Goal: Entertainment & Leisure: Consume media (video, audio)

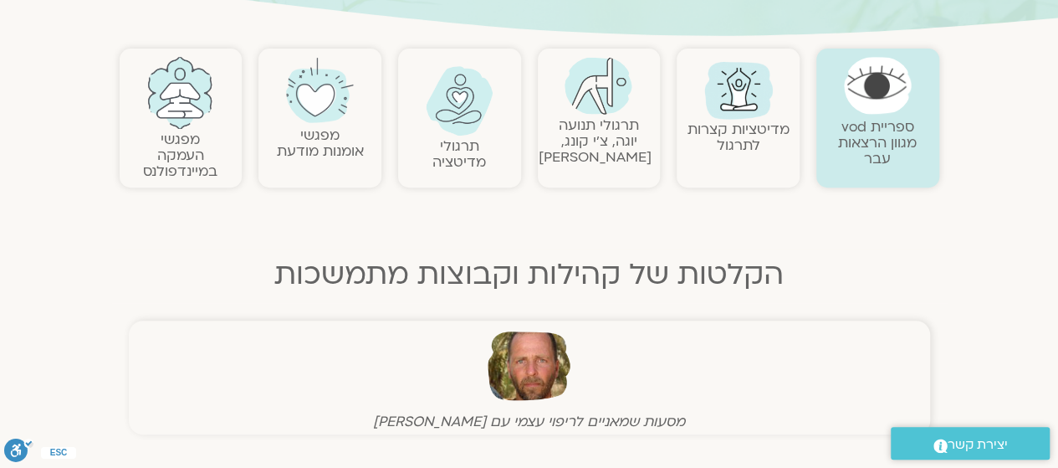
scroll to position [333, 0]
click at [173, 123] on img at bounding box center [180, 94] width 68 height 72
click at [184, 105] on img at bounding box center [180, 94] width 68 height 72
click at [172, 145] on link "מפגשי העמקה במיינדפולנס" at bounding box center [180, 156] width 74 height 51
click at [174, 141] on link "מפגשי העמקה במיינדפולנס" at bounding box center [180, 156] width 74 height 51
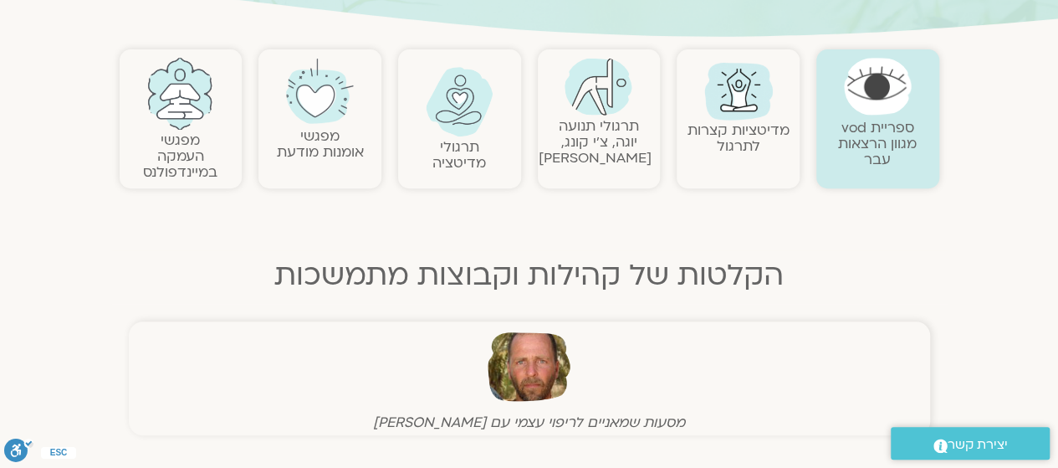
click at [171, 139] on link "מפגשי העמקה במיינדפולנס" at bounding box center [180, 156] width 74 height 51
click at [151, 62] on link at bounding box center [181, 94] width 106 height 72
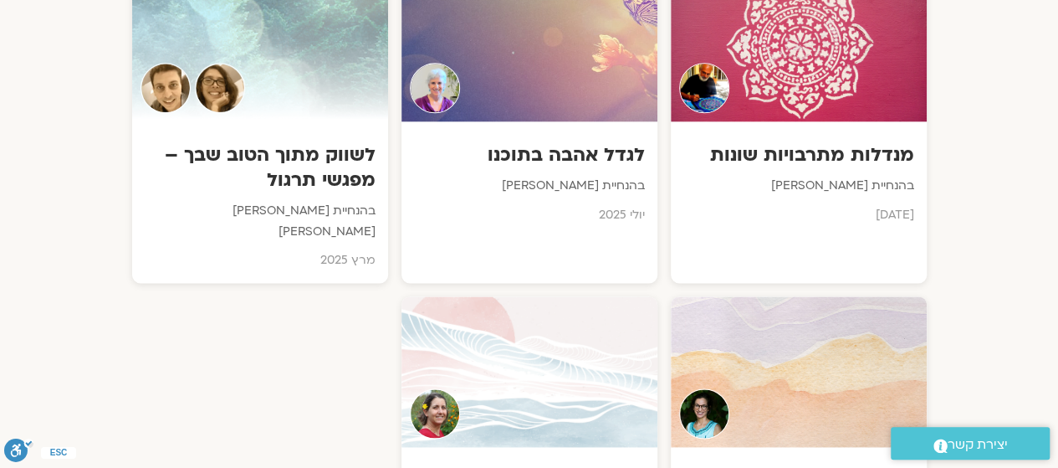
scroll to position [999, 0]
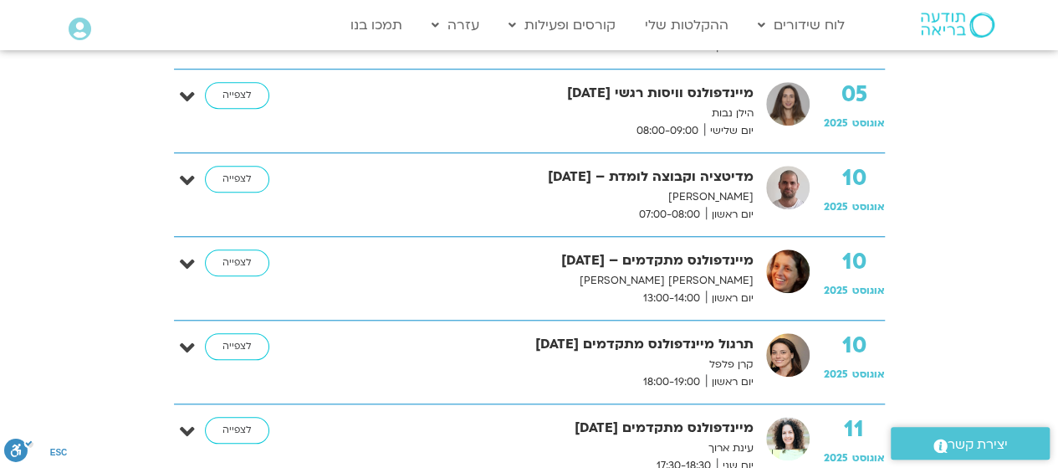
scroll to position [670, 0]
click at [382, 104] on p "הילן נבות" at bounding box center [534, 113] width 439 height 18
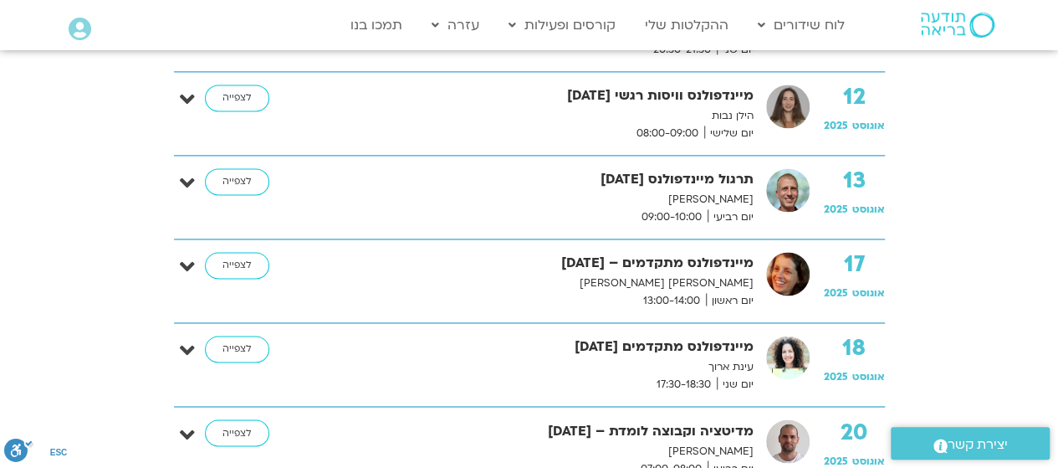
scroll to position [1168, 0]
click at [673, 202] on p "ניב אידלמן" at bounding box center [534, 201] width 439 height 18
click at [678, 209] on span "09:00-10:00" at bounding box center [672, 218] width 72 height 18
click at [226, 172] on link "לצפייה" at bounding box center [237, 182] width 64 height 27
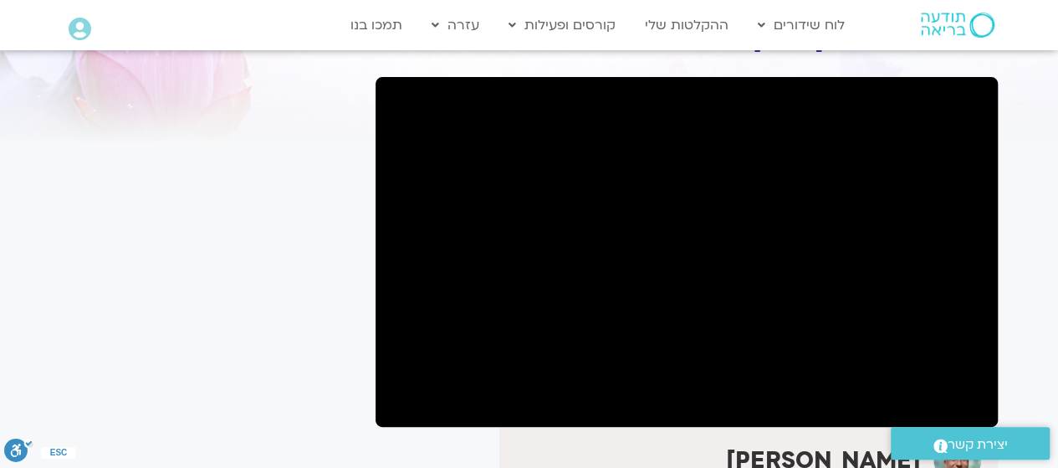
scroll to position [97, 0]
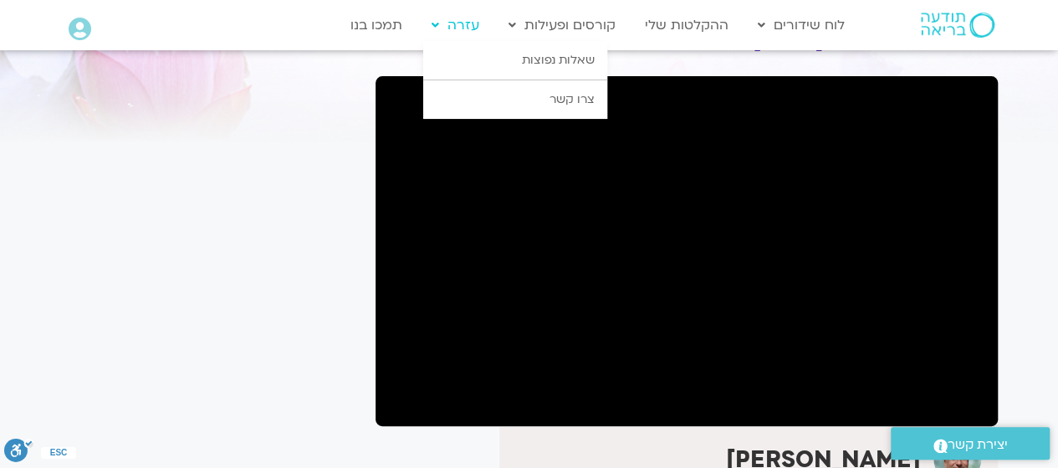
click at [473, 29] on link "עזרה" at bounding box center [455, 25] width 64 height 32
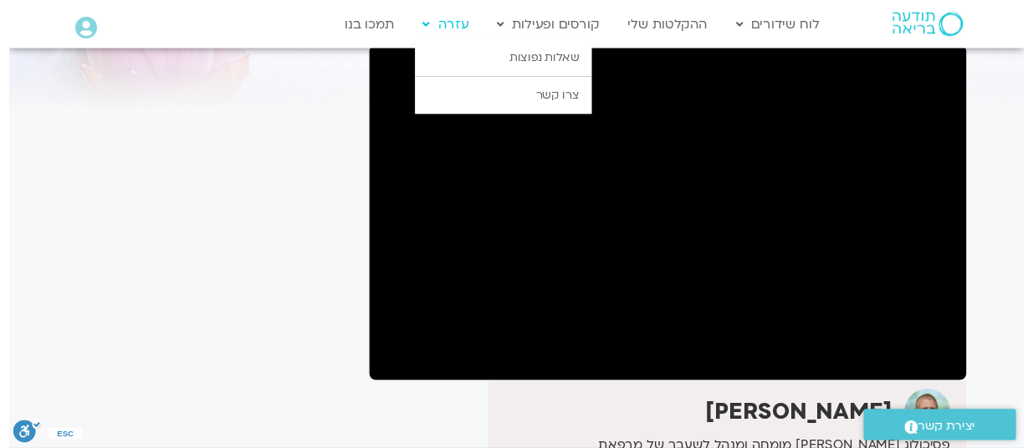
scroll to position [123, 0]
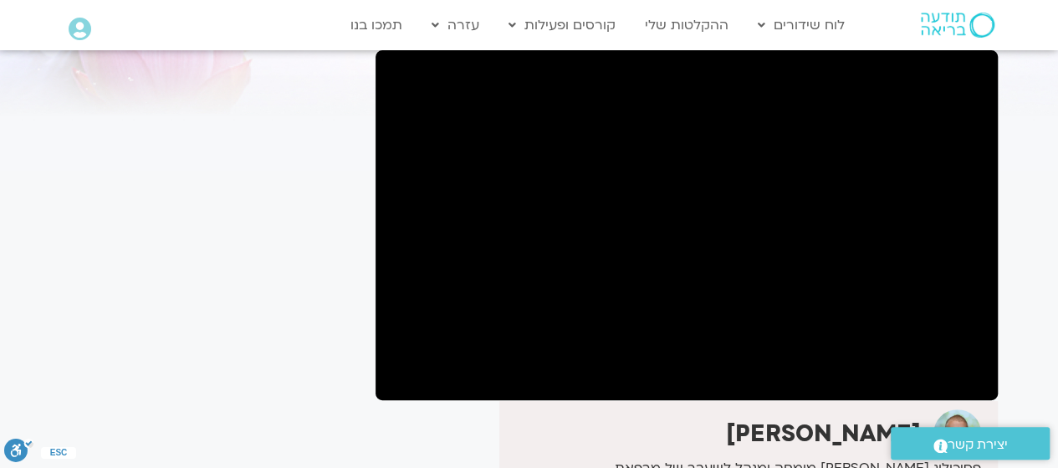
click at [219, 229] on div "It seems we can't find what you're looking for. It seems we can't find what you…" at bounding box center [210, 354] width 315 height 762
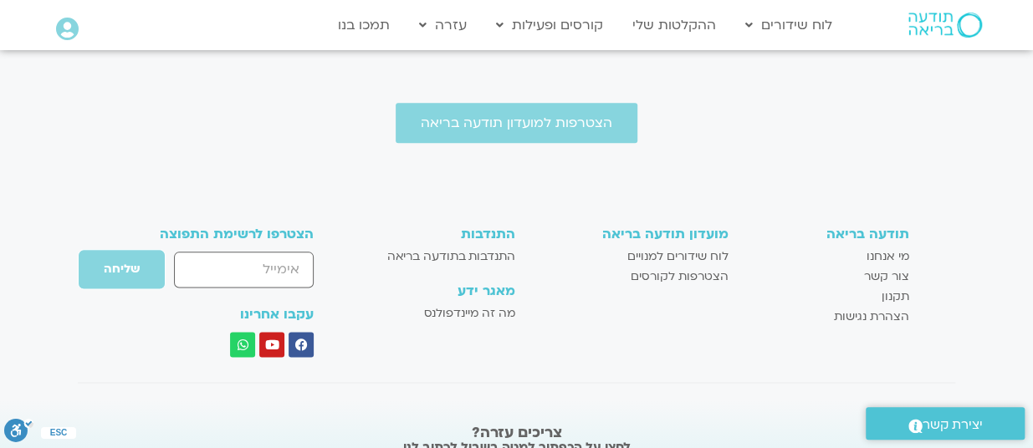
scroll to position [1028, 0]
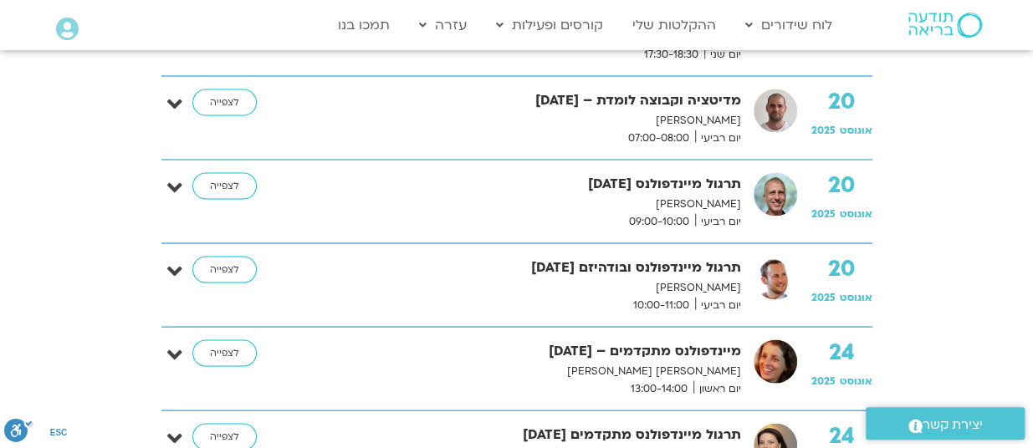
scroll to position [1499, 0]
click at [710, 201] on p "[PERSON_NAME]" at bounding box center [521, 205] width 439 height 18
click at [758, 198] on img at bounding box center [776, 195] width 44 height 44
click at [218, 173] on link "לצפייה" at bounding box center [224, 186] width 64 height 27
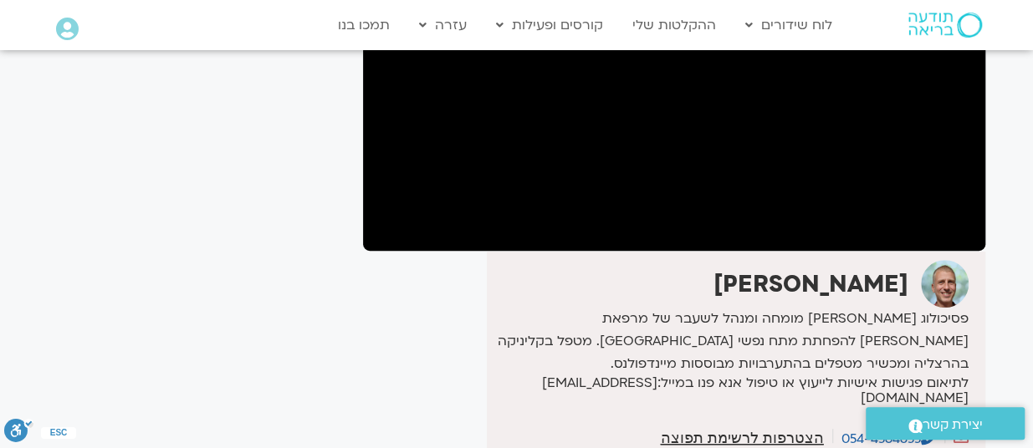
scroll to position [282, 0]
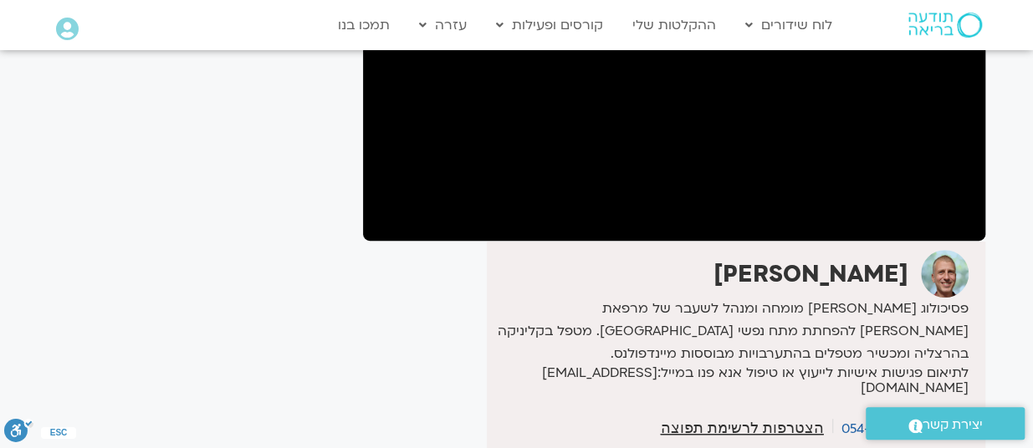
click at [310, 191] on div "It seems we can't find what you're looking for. It seems we can't find what you…" at bounding box center [197, 195] width 315 height 762
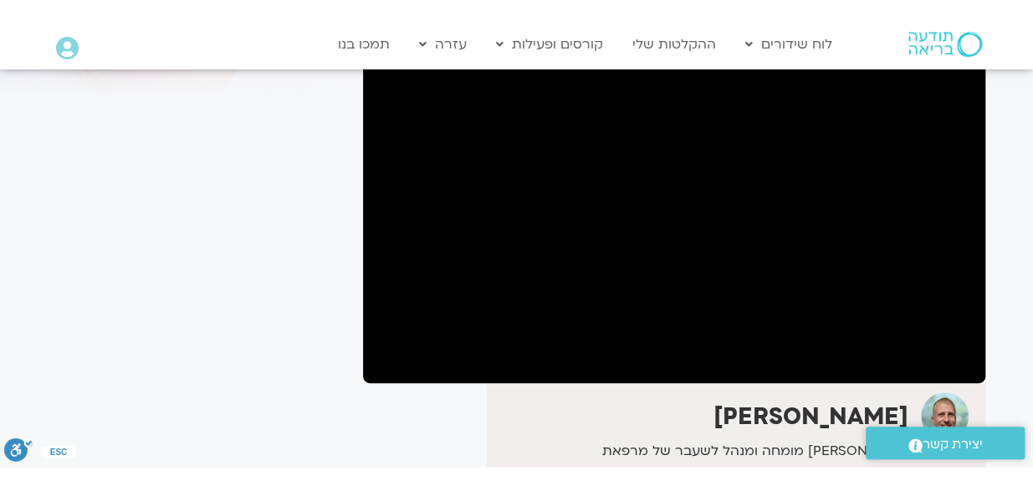
scroll to position [163, 0]
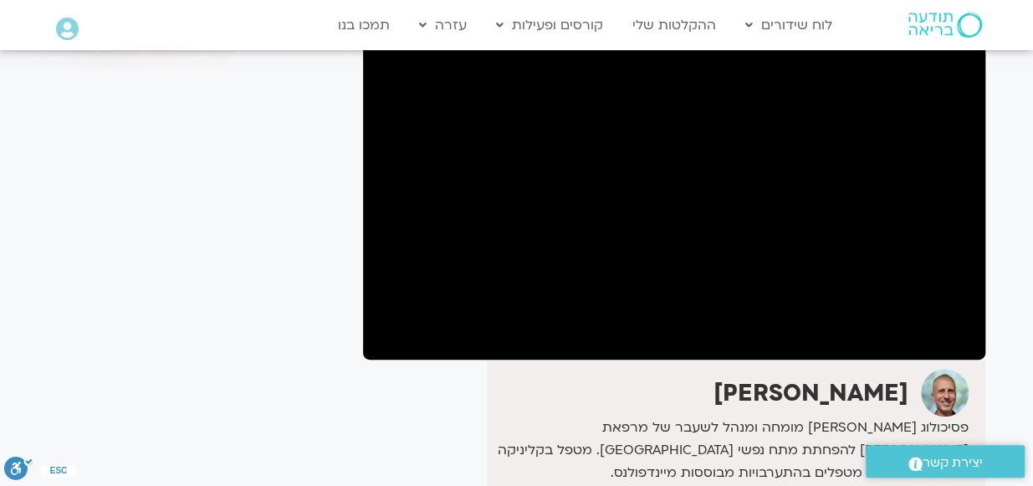
click at [301, 215] on div "It seems we can't find what you're looking for. It seems we can't find what you…" at bounding box center [197, 314] width 315 height 762
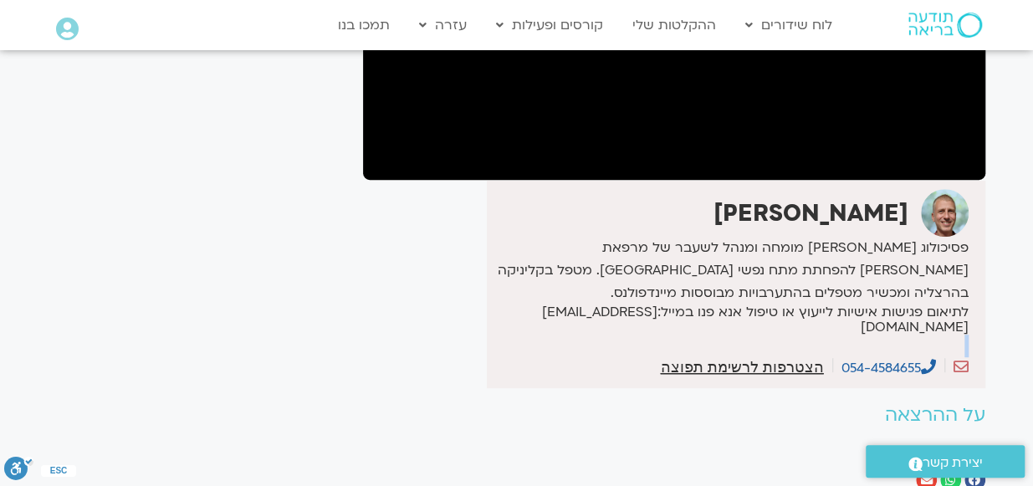
scroll to position [769, 0]
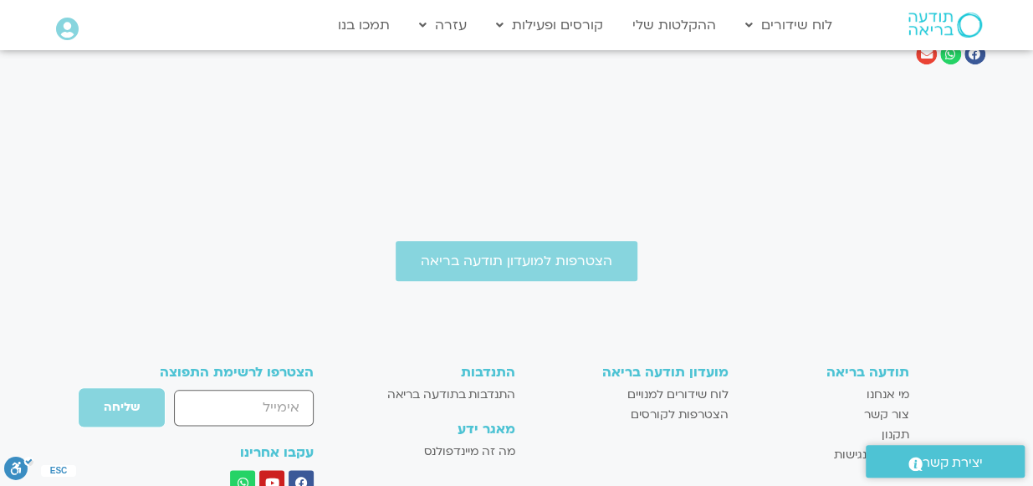
click at [735, 192] on div "הצטרפות למועדון תודעה בריאה תודעה בריאה מי אנחנו צור קשר תקנון הצהרת נגישות מוע…" at bounding box center [516, 444] width 1033 height 558
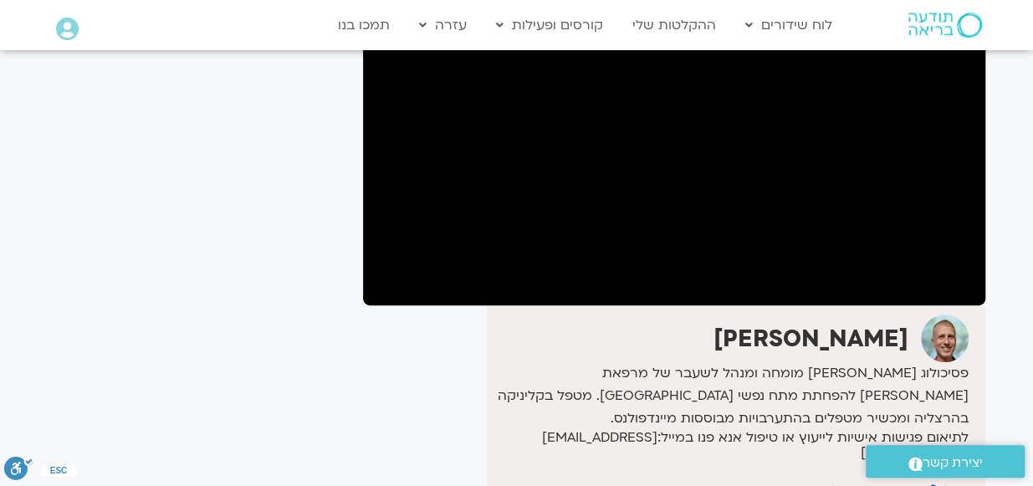
scroll to position [215, 0]
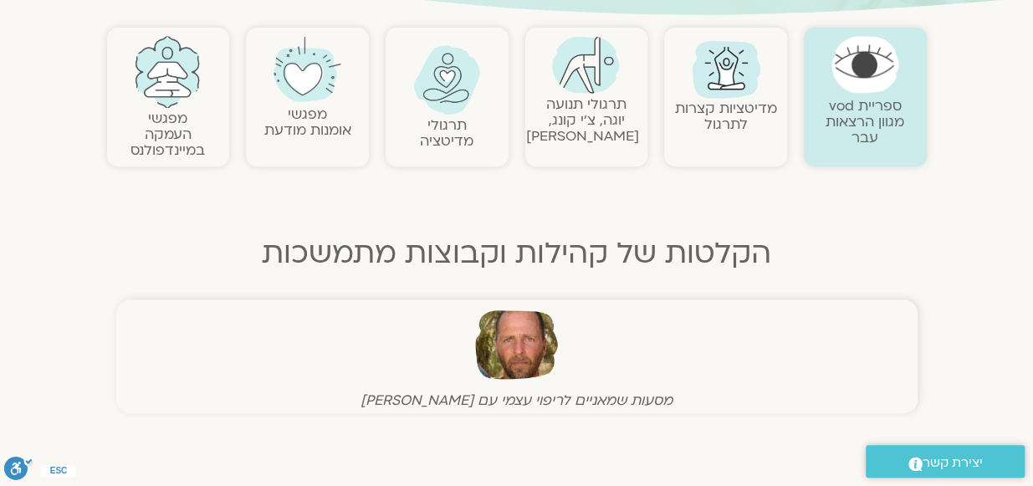
scroll to position [351, 0]
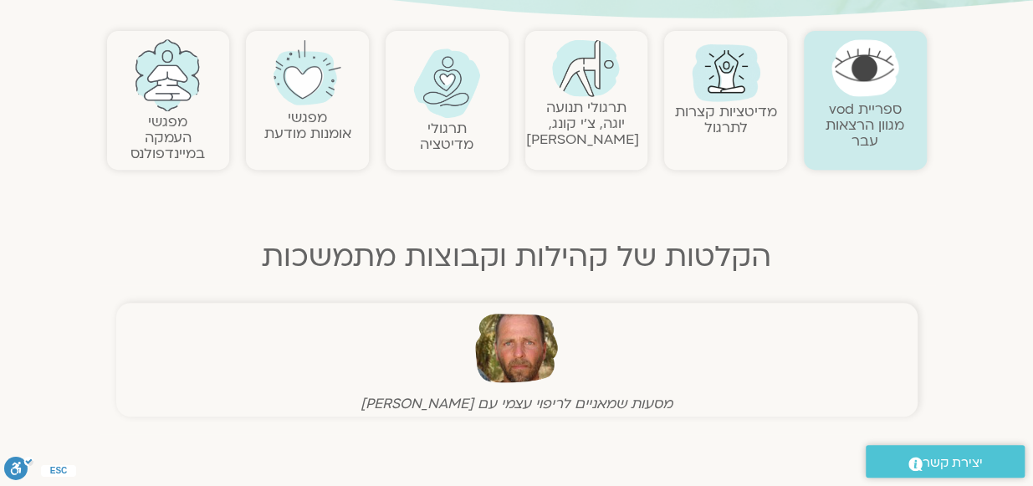
click at [182, 126] on link "מפגשי העמקה במיינדפולנס" at bounding box center [168, 137] width 74 height 51
click at [176, 154] on link "מפגשי העמקה במיינדפולנס" at bounding box center [168, 137] width 74 height 51
click at [176, 131] on link "מפגשי העמקה במיינדפולנס" at bounding box center [168, 137] width 74 height 51
click at [171, 126] on link "מפגשי העמקה במיינדפולנס" at bounding box center [168, 137] width 74 height 51
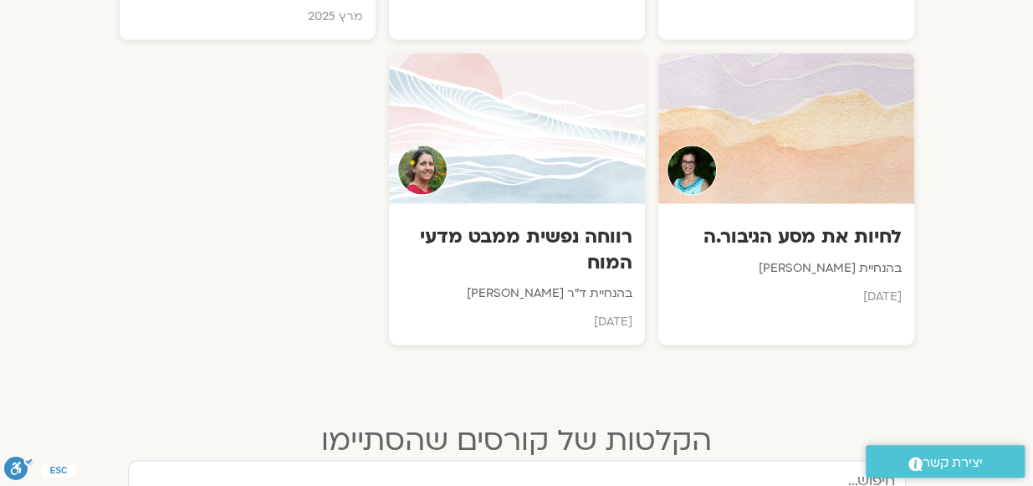
scroll to position [1230, 0]
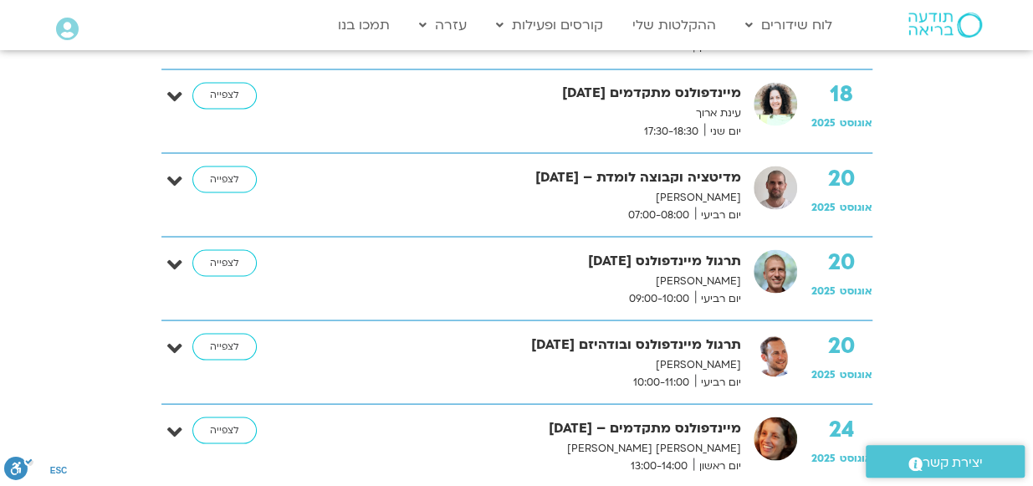
scroll to position [1426, 0]
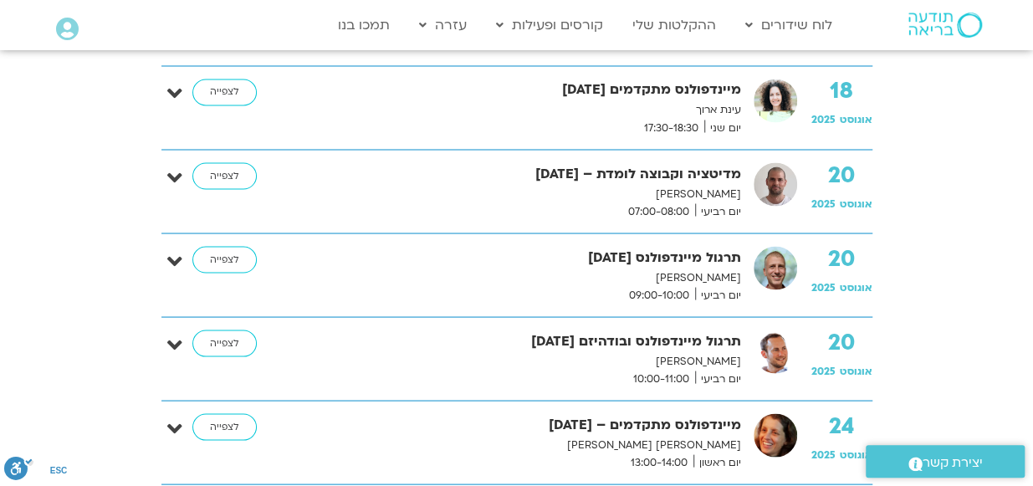
click at [591, 185] on p "[PERSON_NAME]" at bounding box center [521, 194] width 439 height 18
click at [218, 172] on link "לצפייה" at bounding box center [224, 175] width 64 height 27
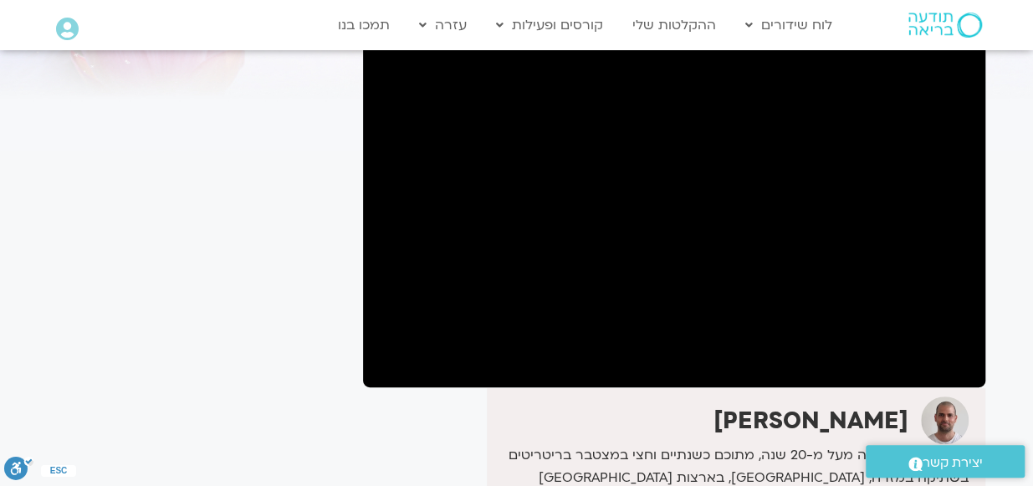
scroll to position [135, 0]
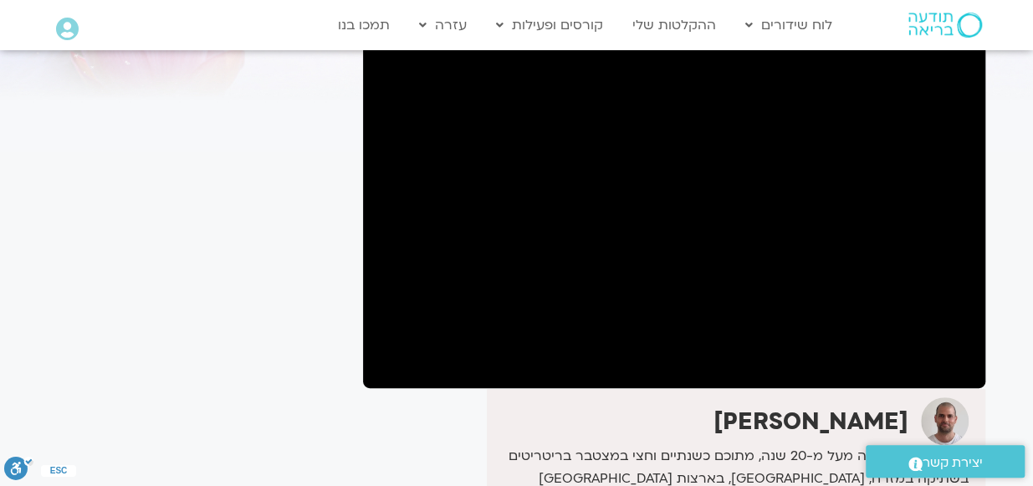
click at [185, 122] on div "It seems we can't find what you're looking for. It seems we can't find what you…" at bounding box center [197, 418] width 315 height 913
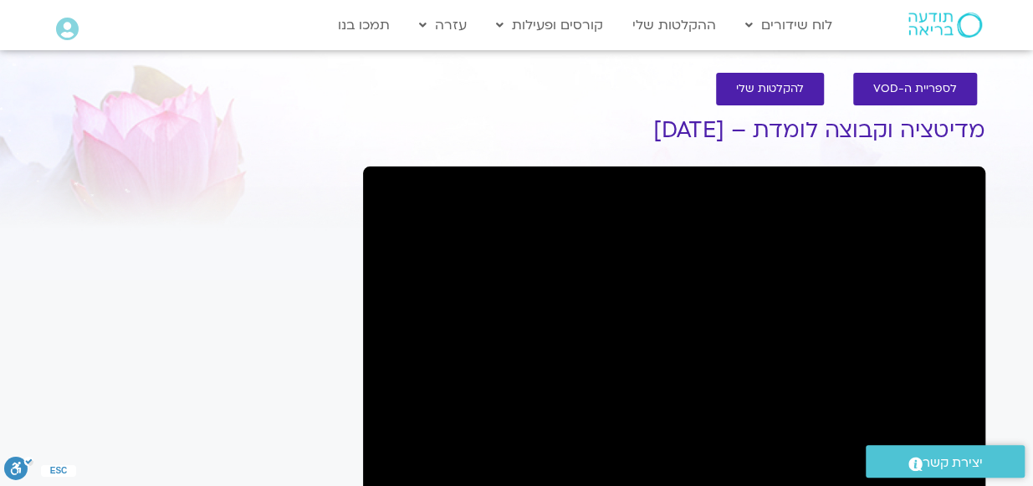
scroll to position [9, 0]
